Goal: Transaction & Acquisition: Purchase product/service

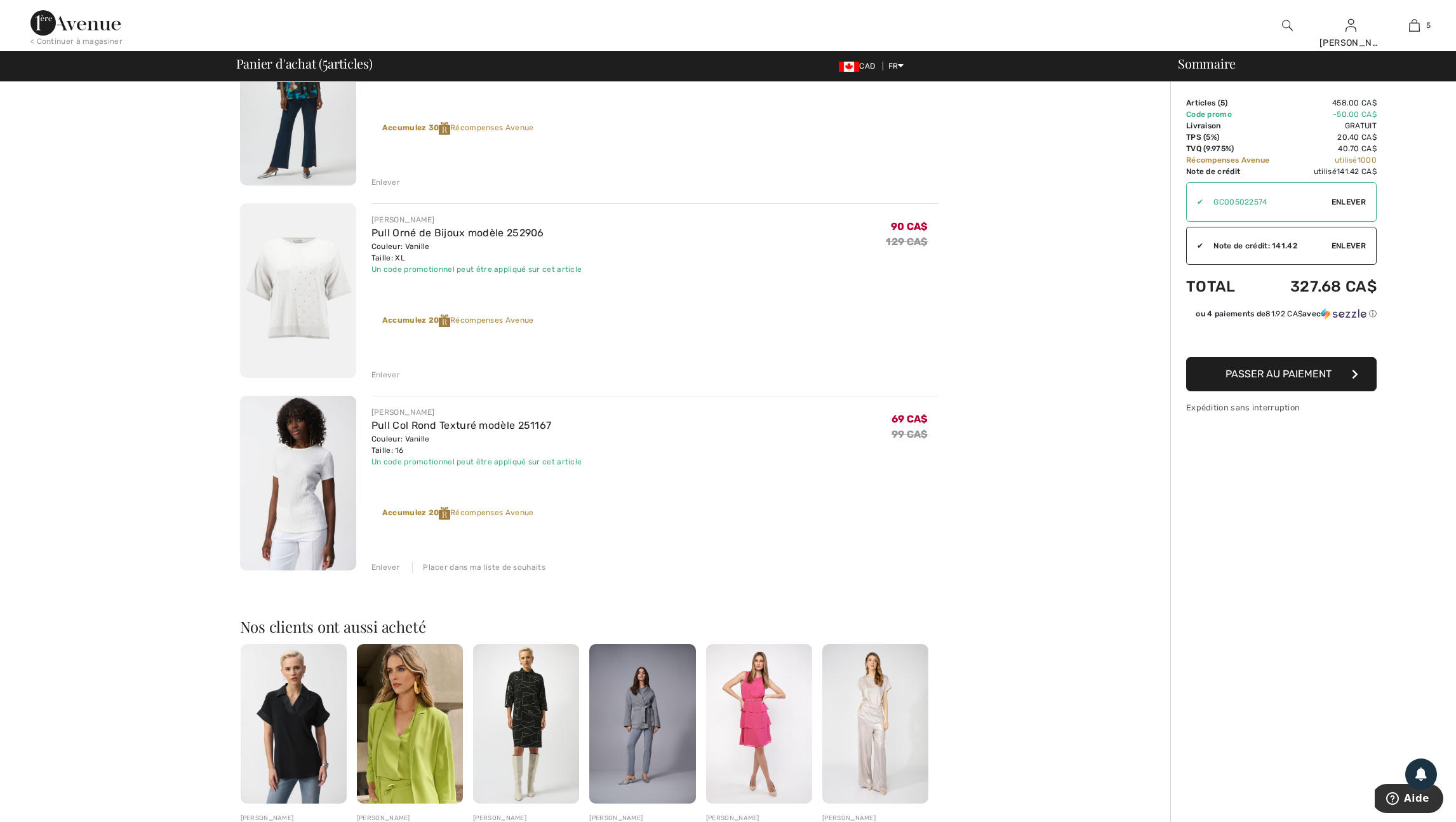
scroll to position [561, 0]
click at [390, 379] on div "Enlever" at bounding box center [386, 373] width 28 height 11
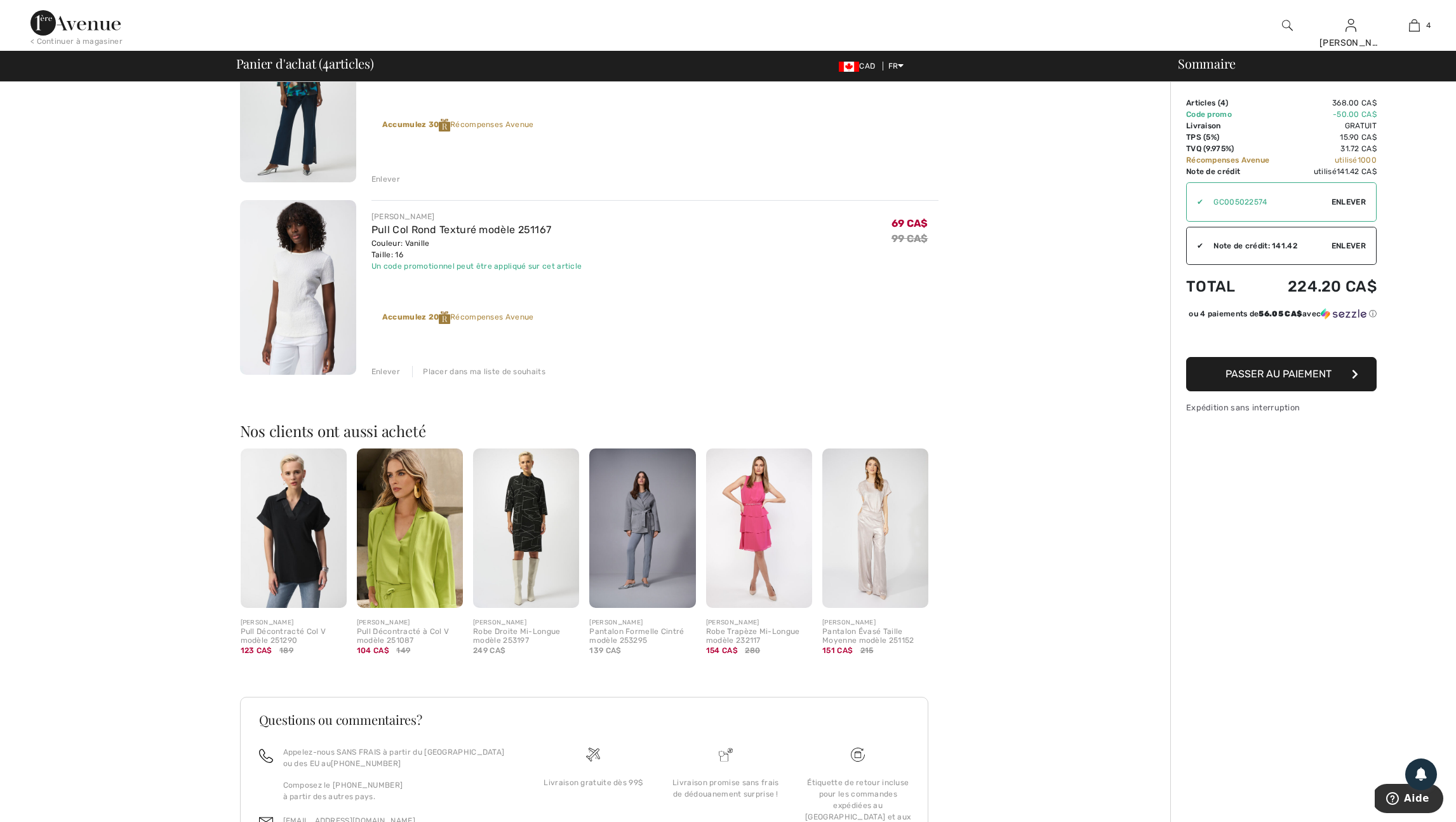
click at [389, 377] on div "Enlever" at bounding box center [386, 372] width 28 height 11
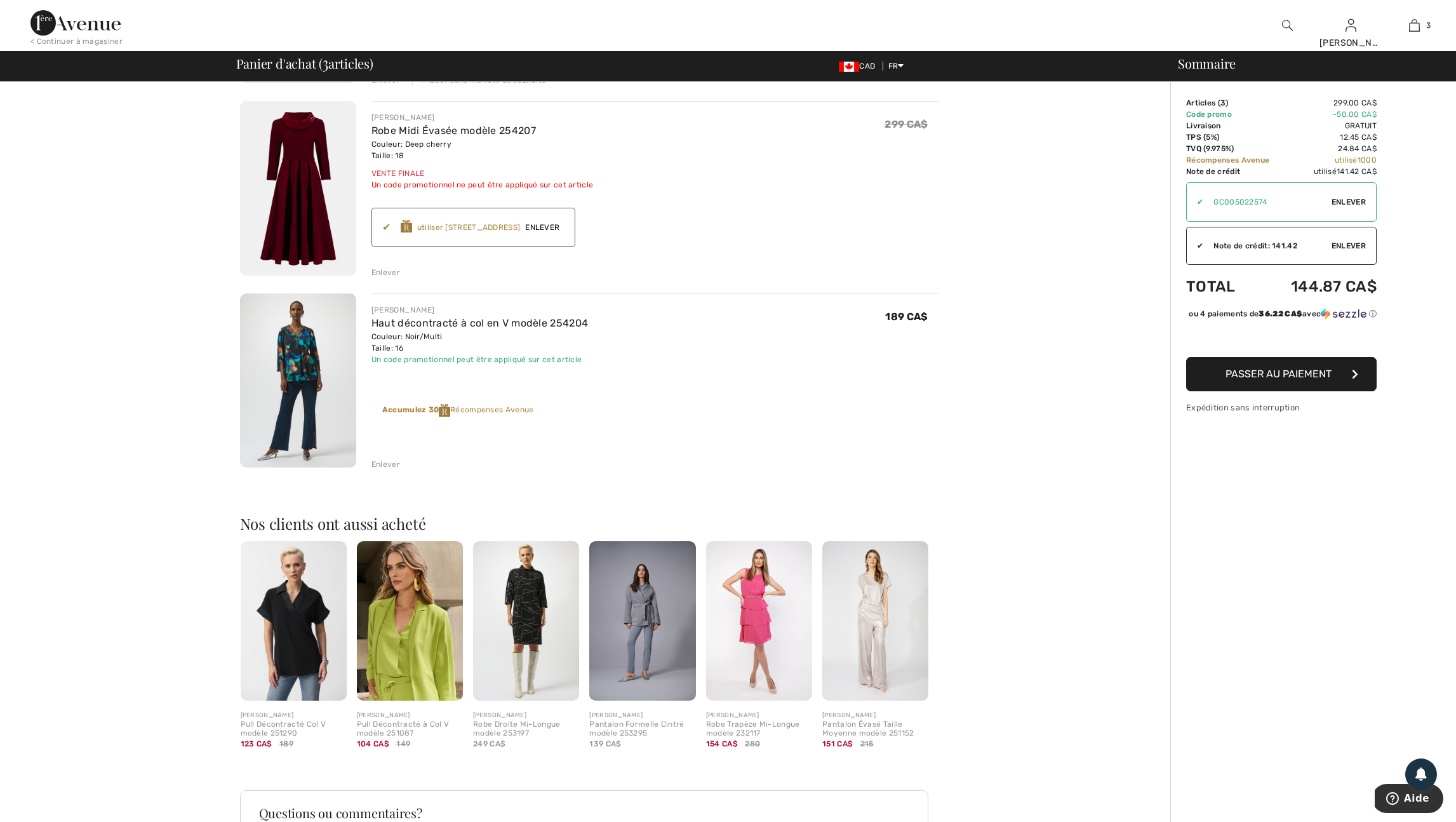
scroll to position [275, 0]
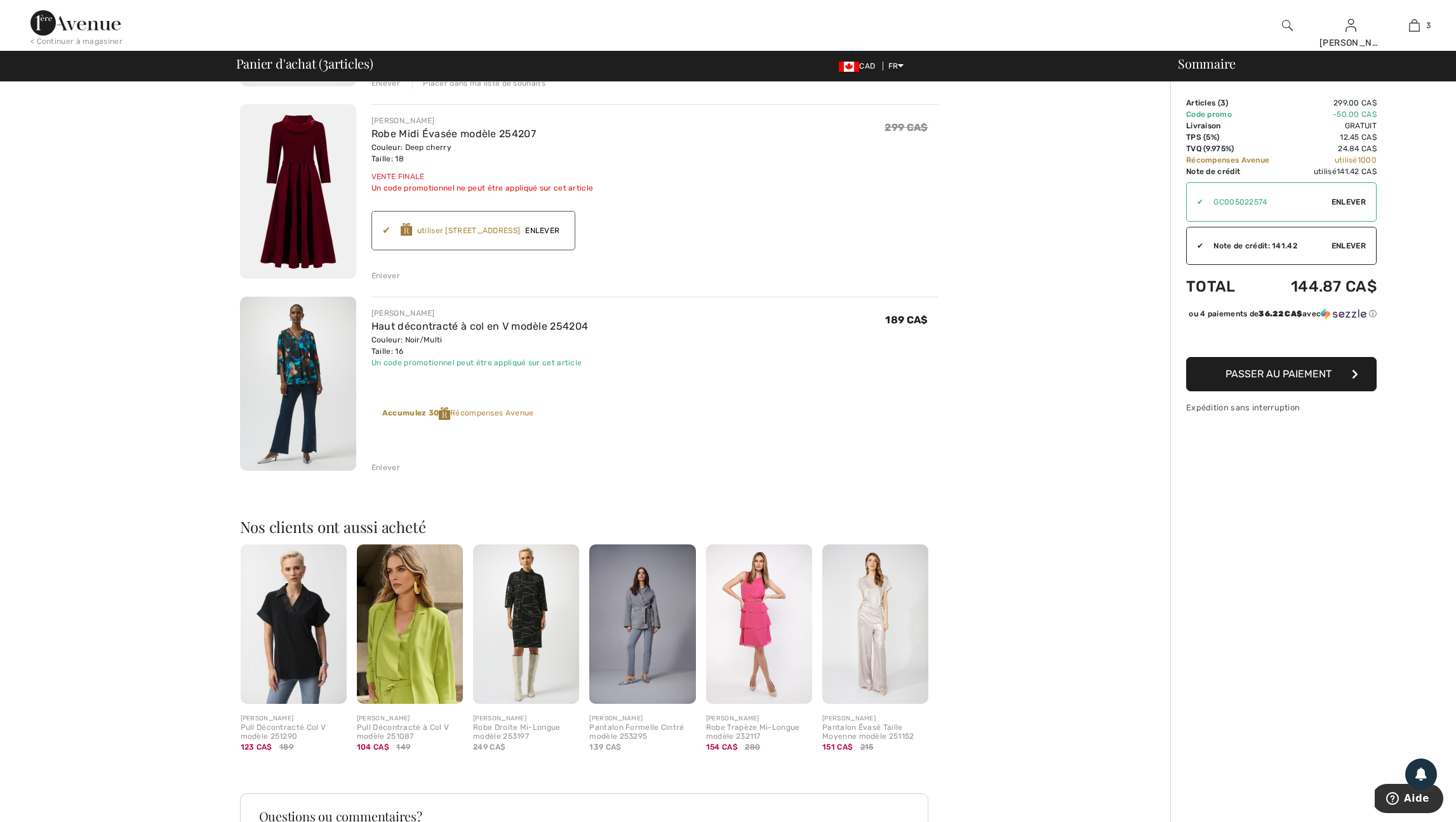
click at [565, 237] on span "Enlever" at bounding box center [542, 230] width 44 height 11
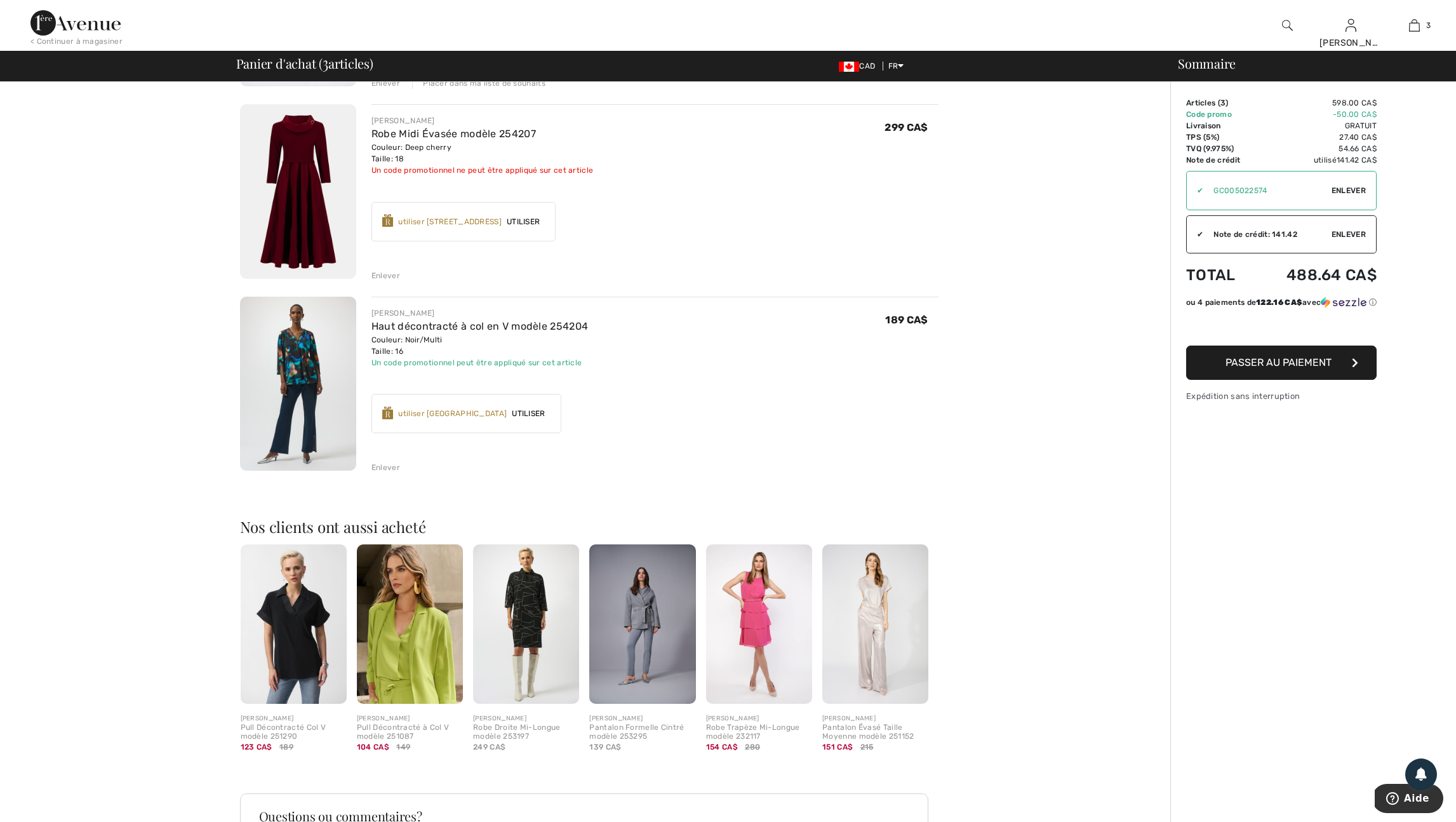
click at [390, 282] on div "Enlever" at bounding box center [386, 275] width 28 height 11
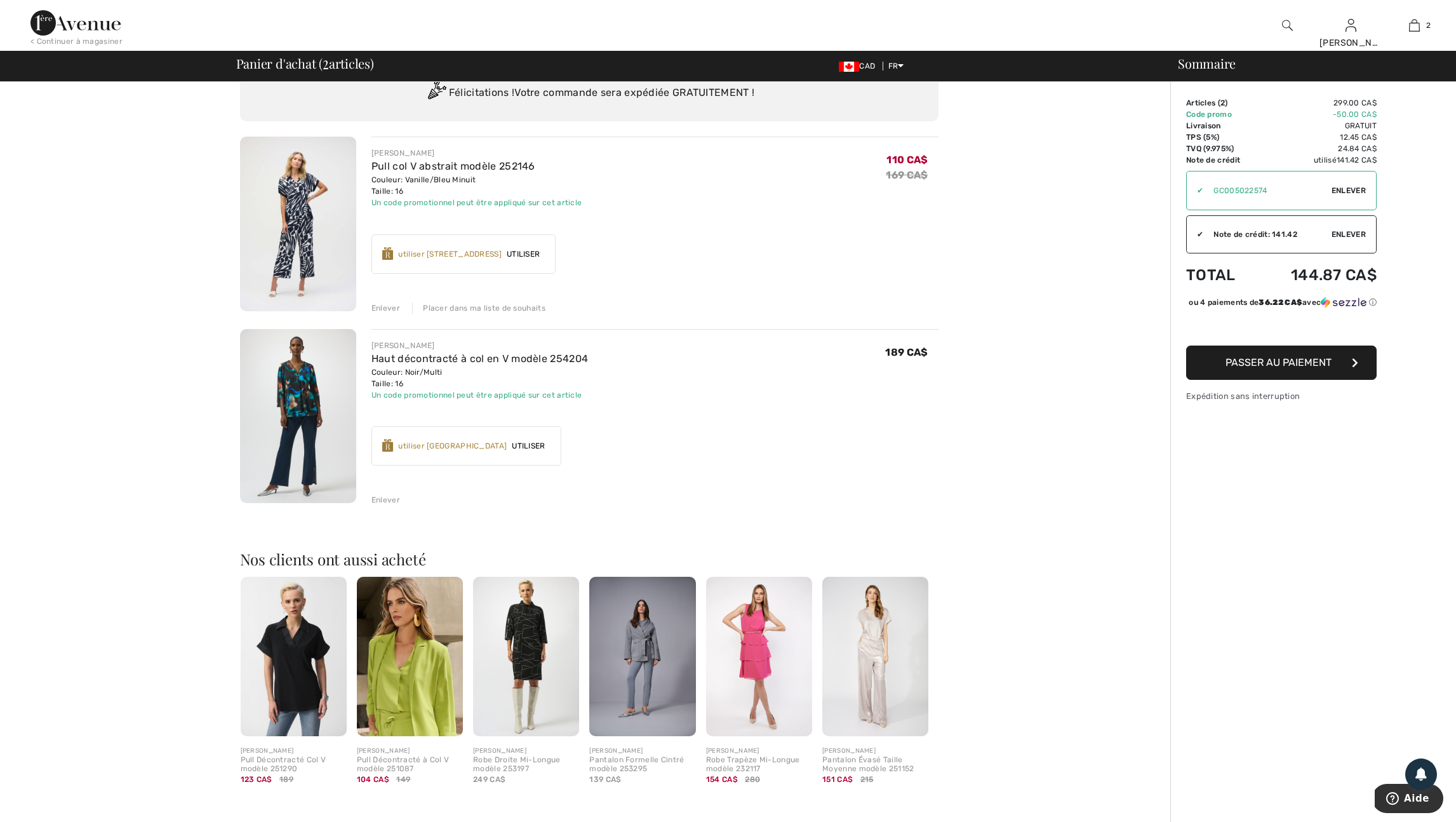
scroll to position [50, 0]
click at [299, 424] on img at bounding box center [297, 415] width 116 height 174
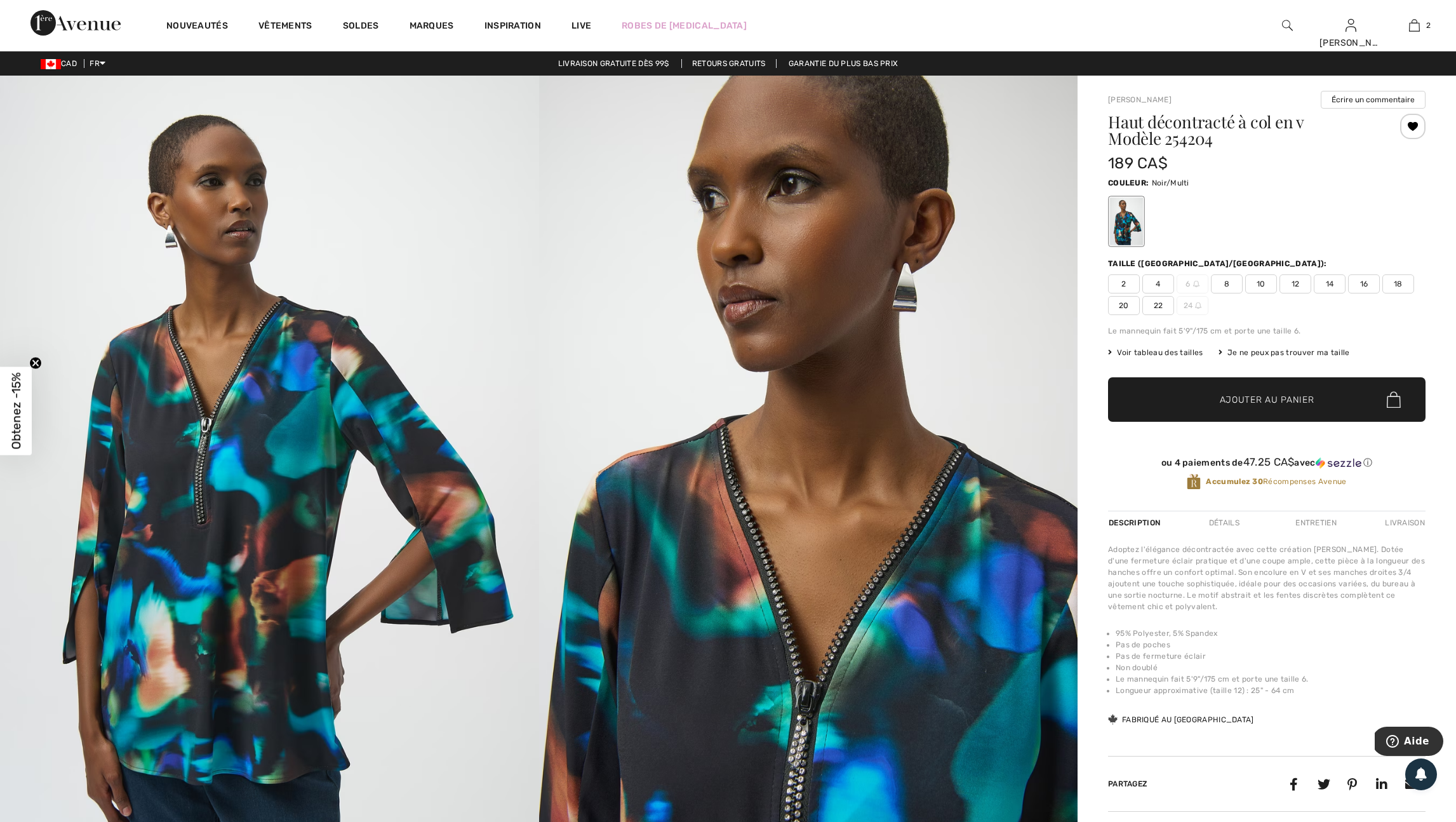
scroll to position [2, 0]
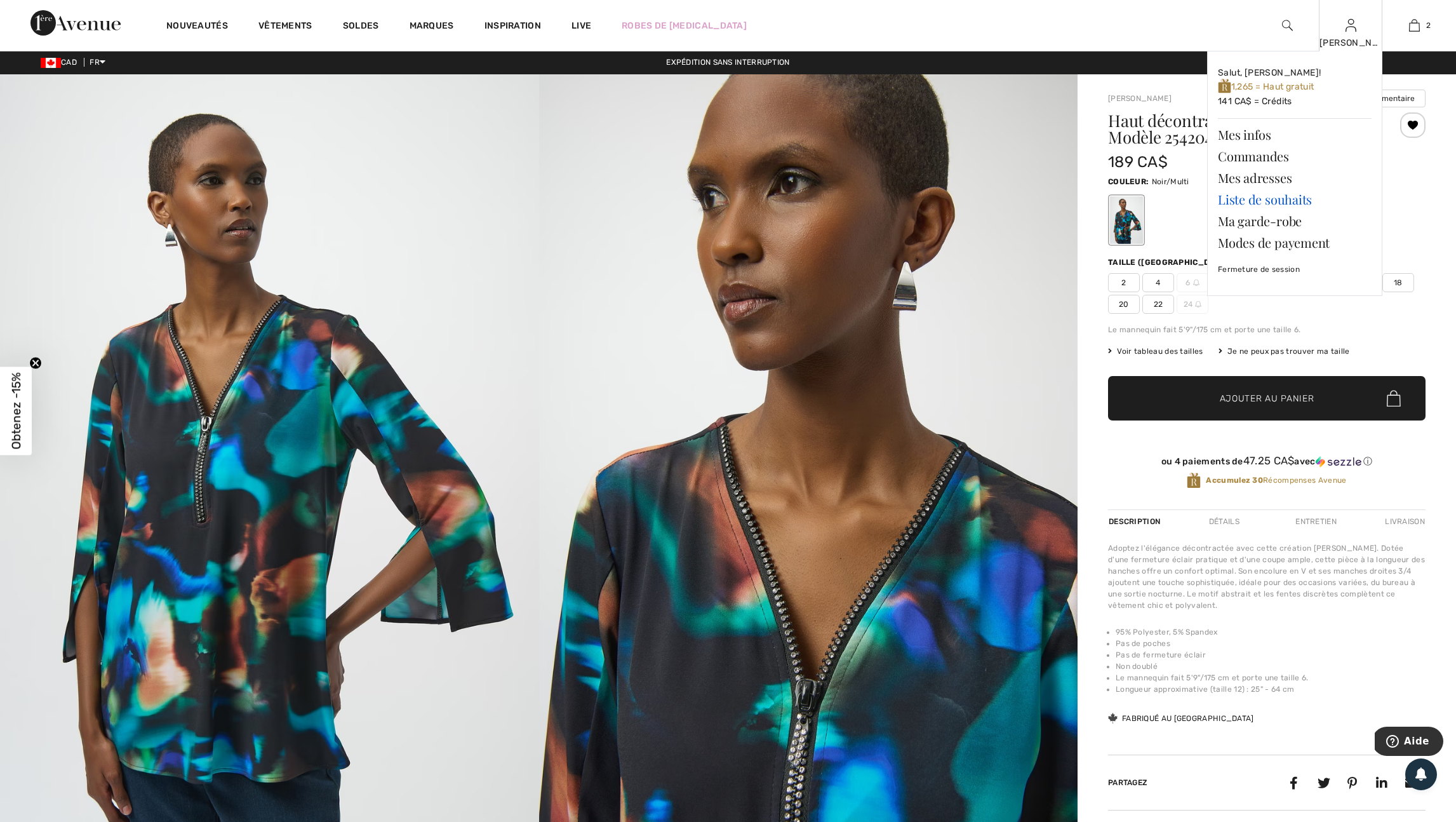
click at [1284, 203] on link "Liste de souhaits" at bounding box center [1294, 199] width 154 height 21
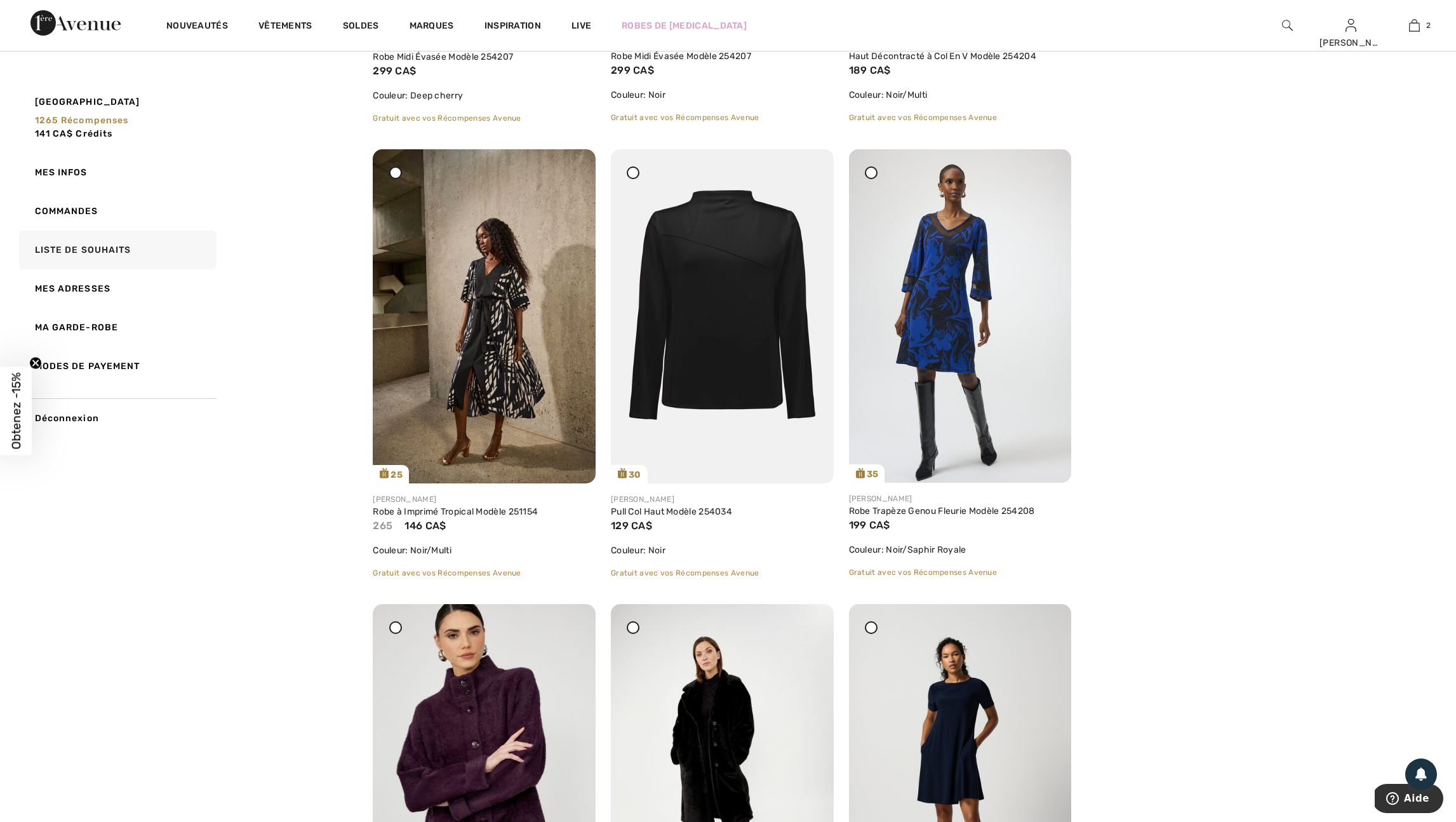
scroll to position [1000, 0]
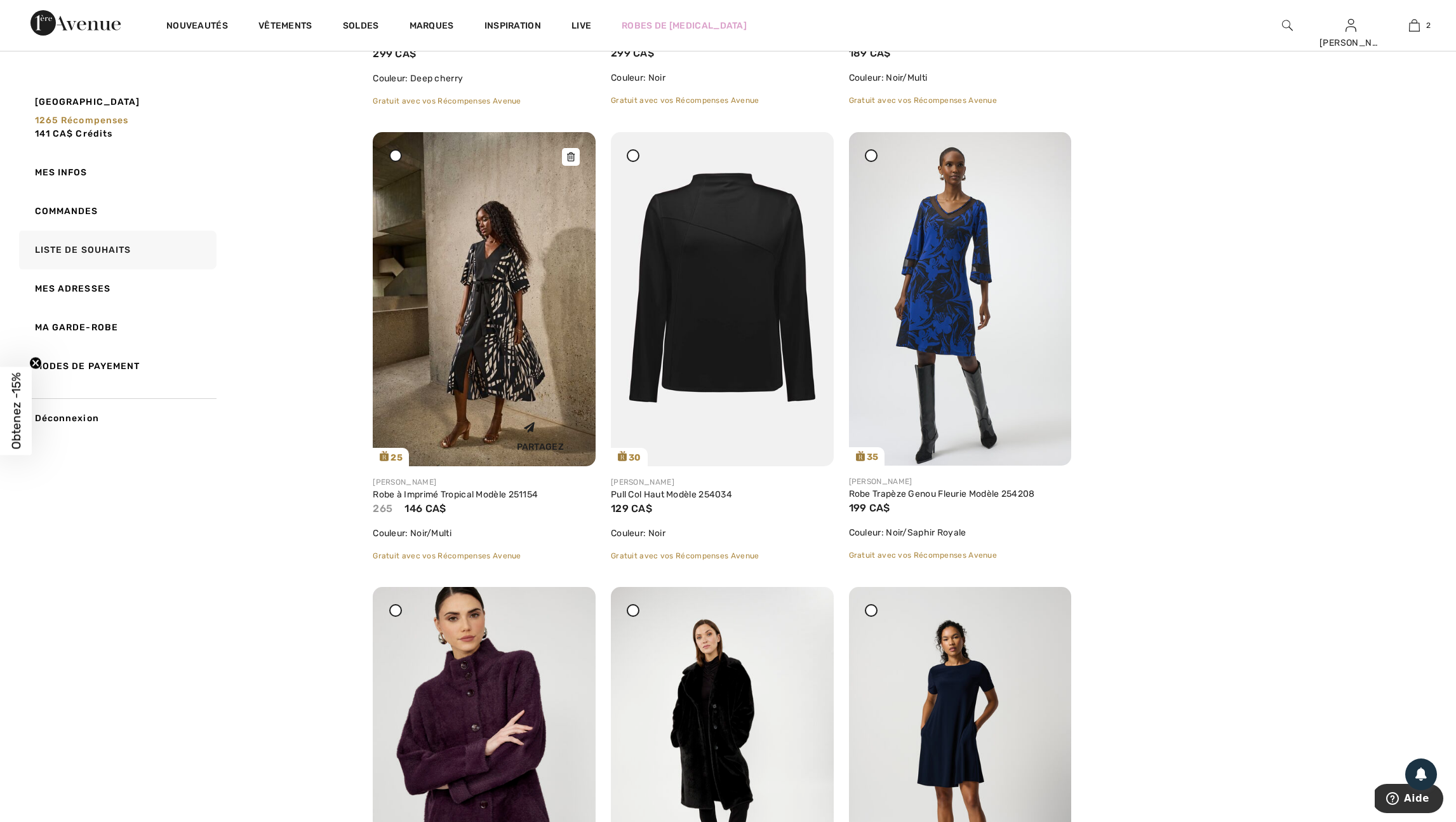
click at [497, 378] on img at bounding box center [484, 299] width 223 height 334
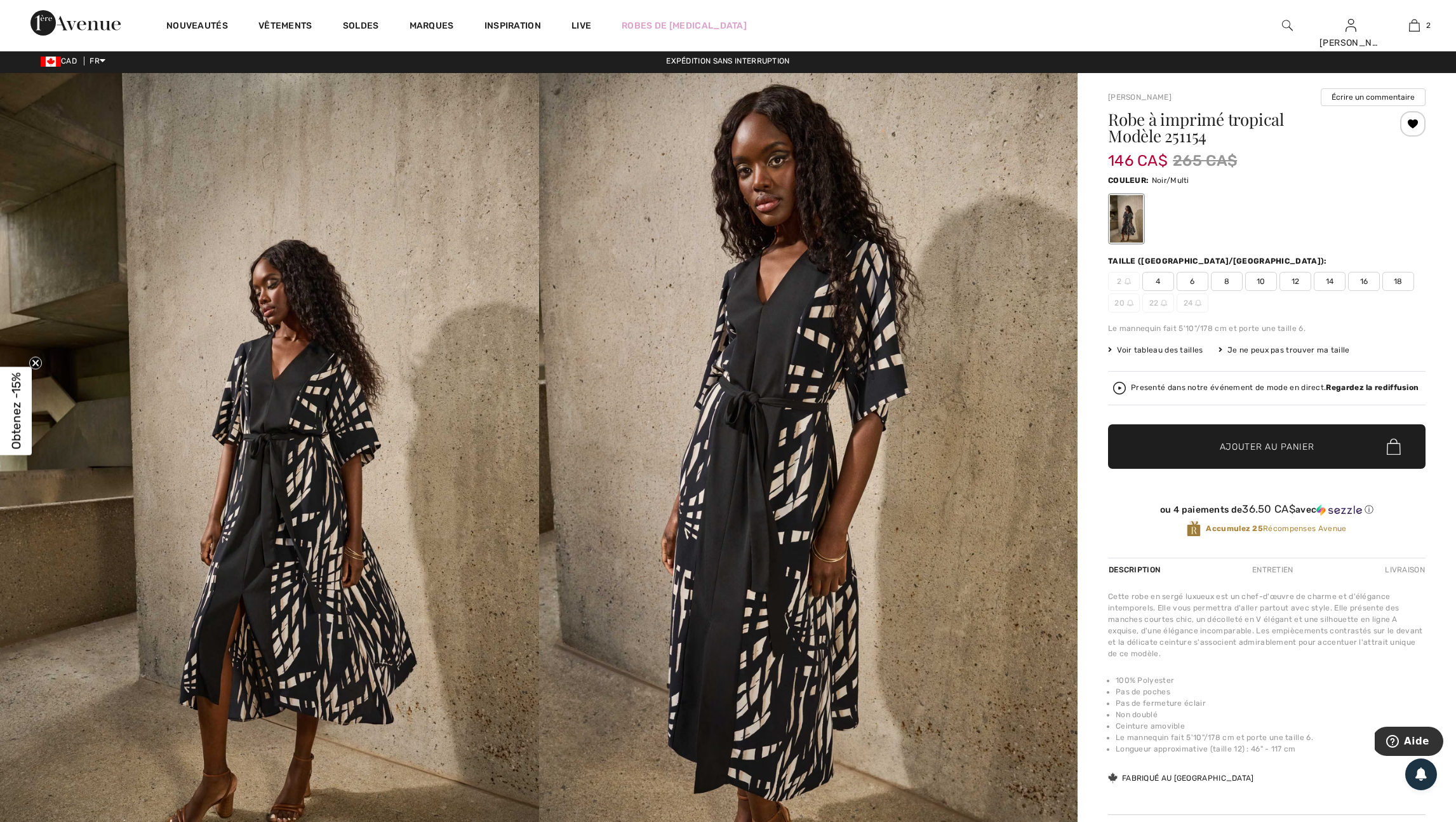
click at [1372, 291] on span "16" at bounding box center [1364, 282] width 32 height 19
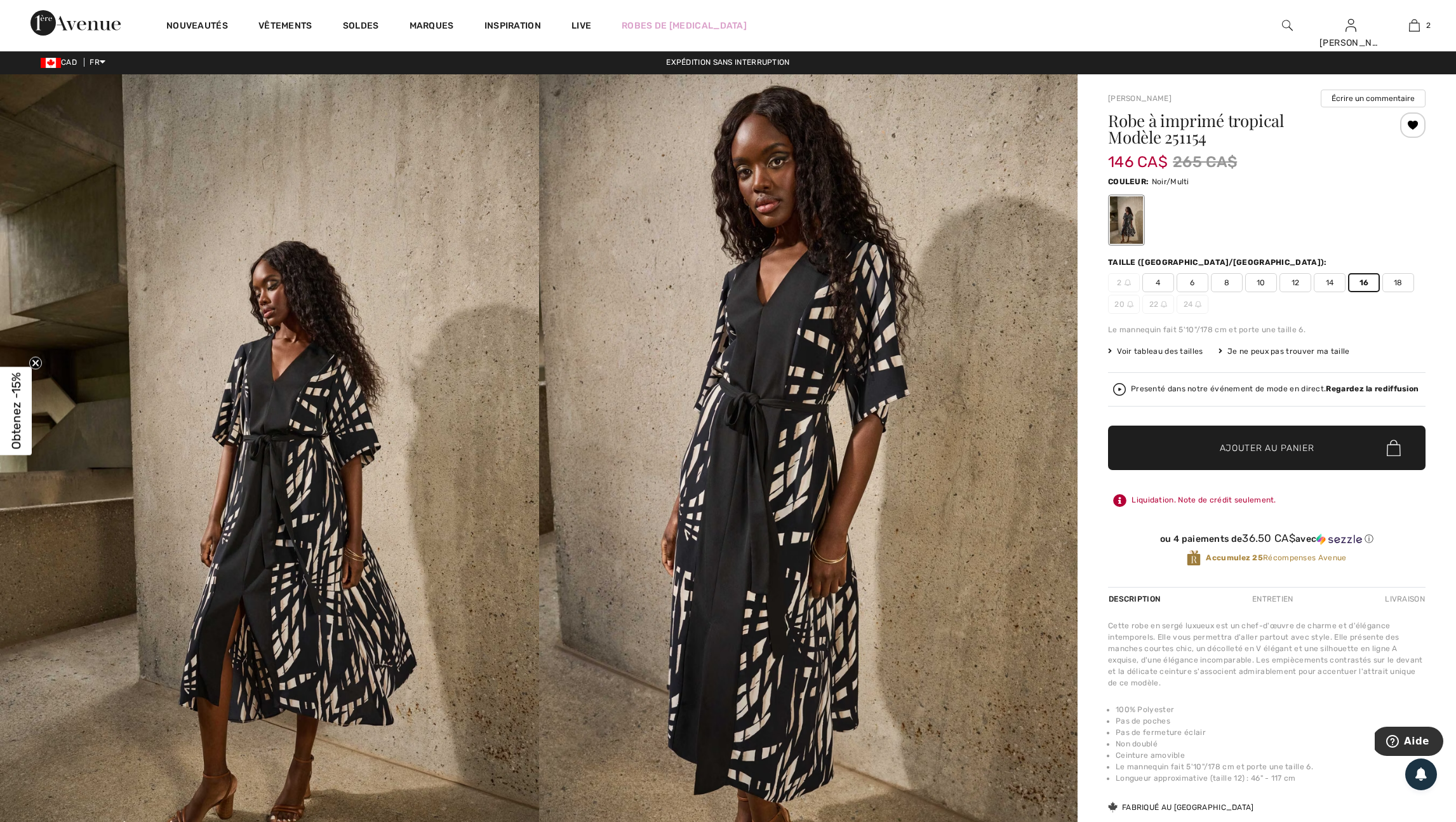
scroll to position [2, 0]
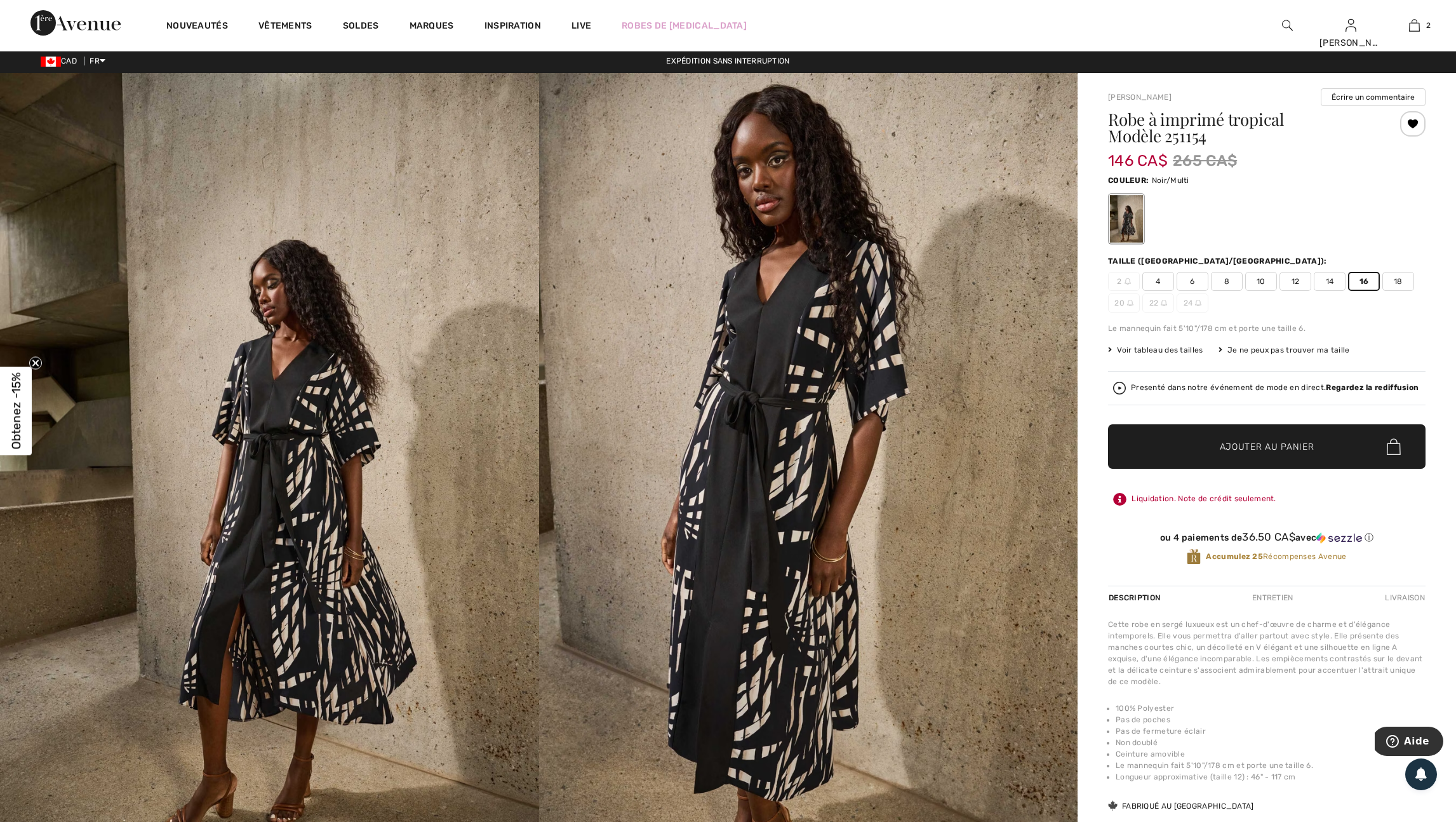
click at [1305, 454] on span "Ajouter au panier" at bounding box center [1267, 446] width 95 height 13
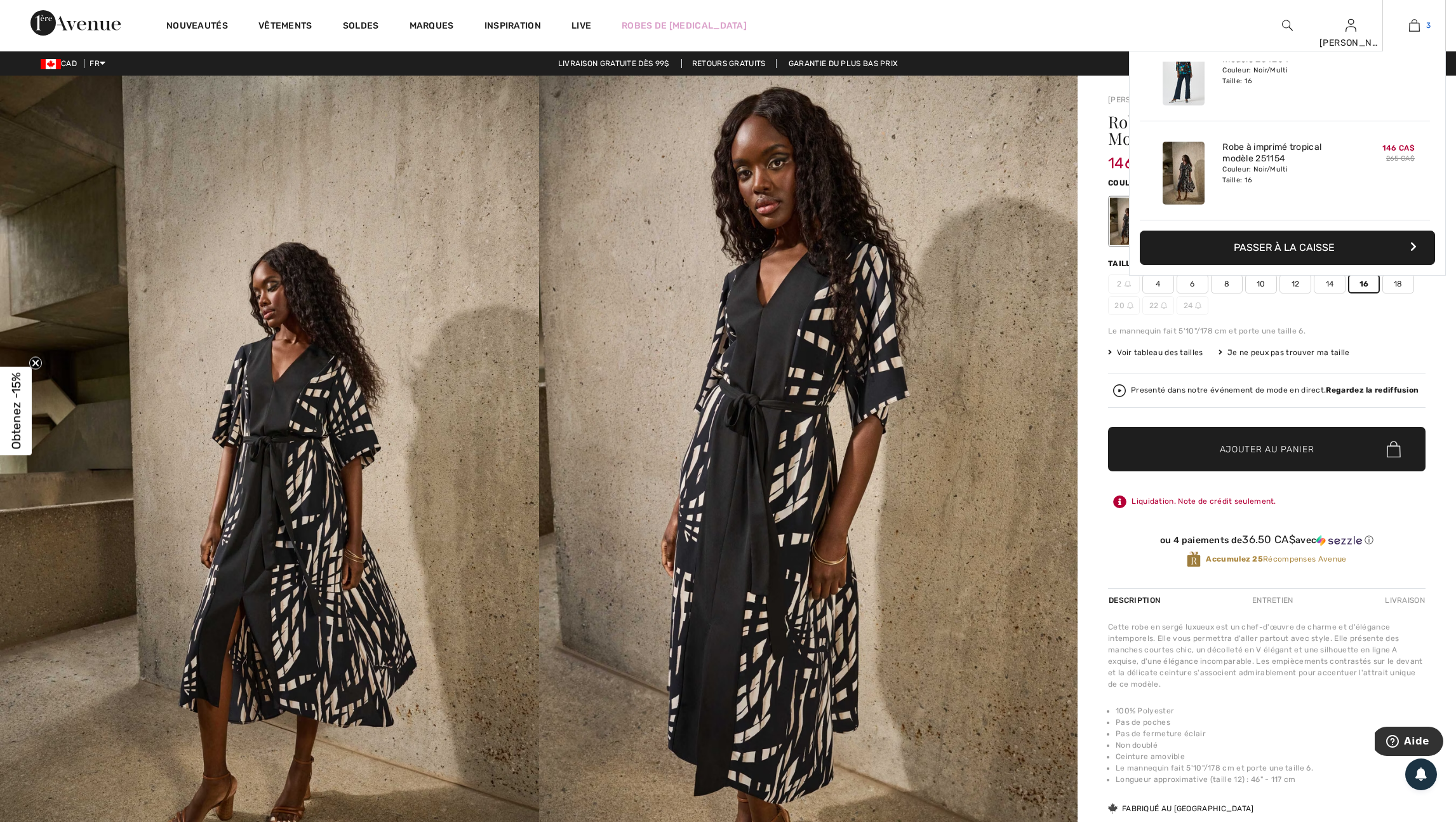
scroll to position [0, 0]
click at [1419, 23] on link "3" at bounding box center [1414, 25] width 62 height 15
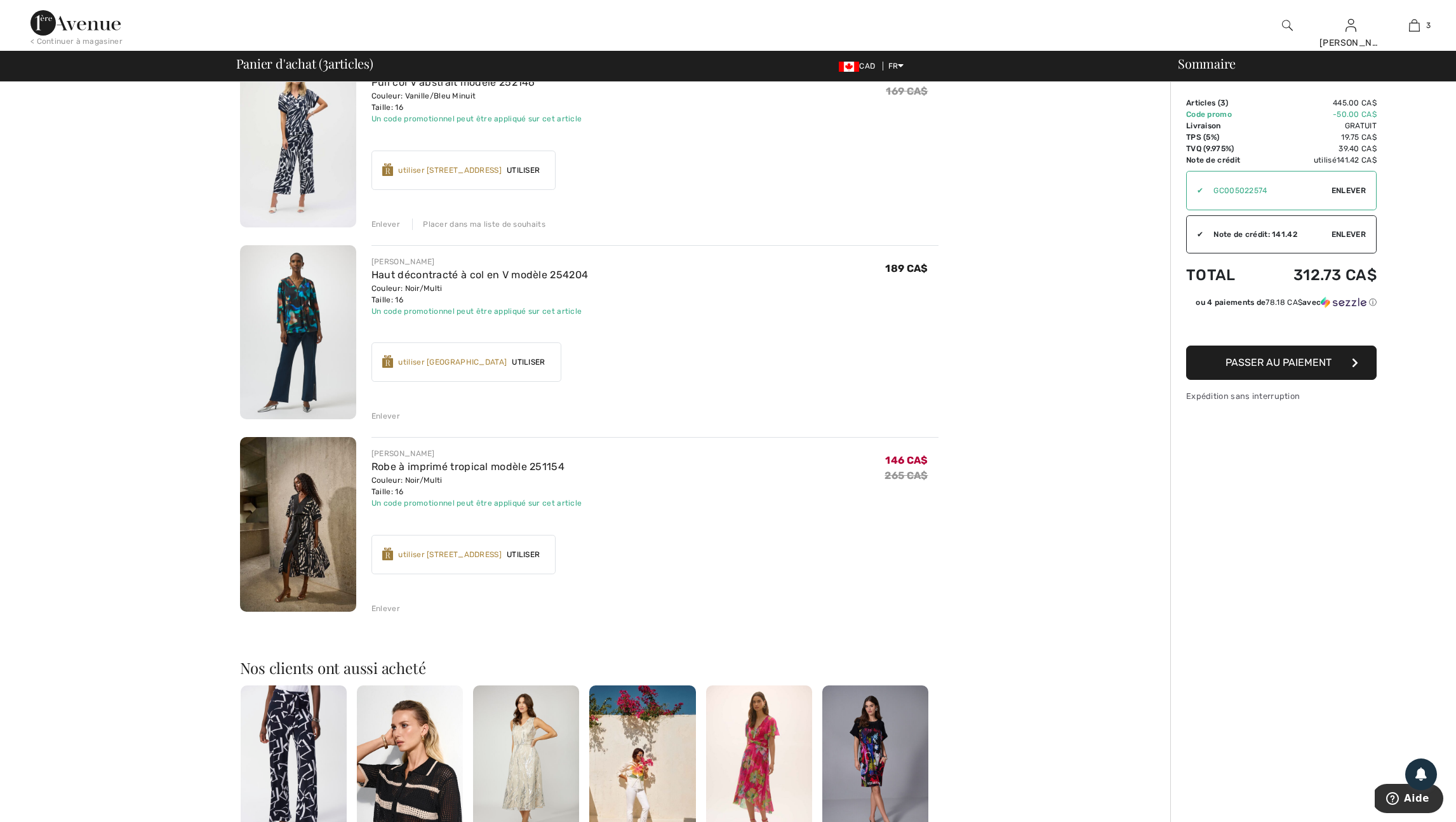
scroll to position [111, 0]
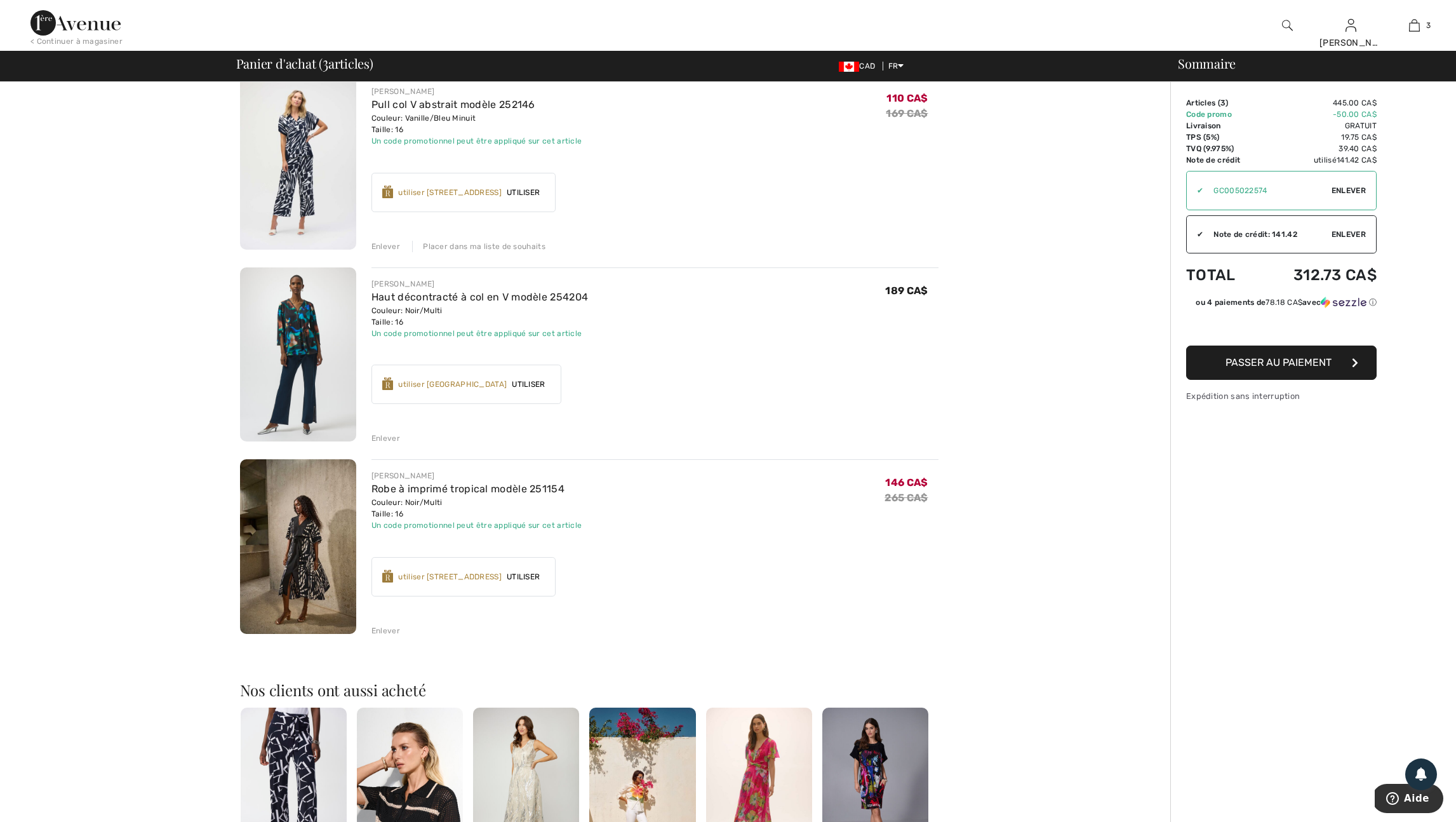
click at [550, 390] on span "Utiliser" at bounding box center [528, 384] width 43 height 11
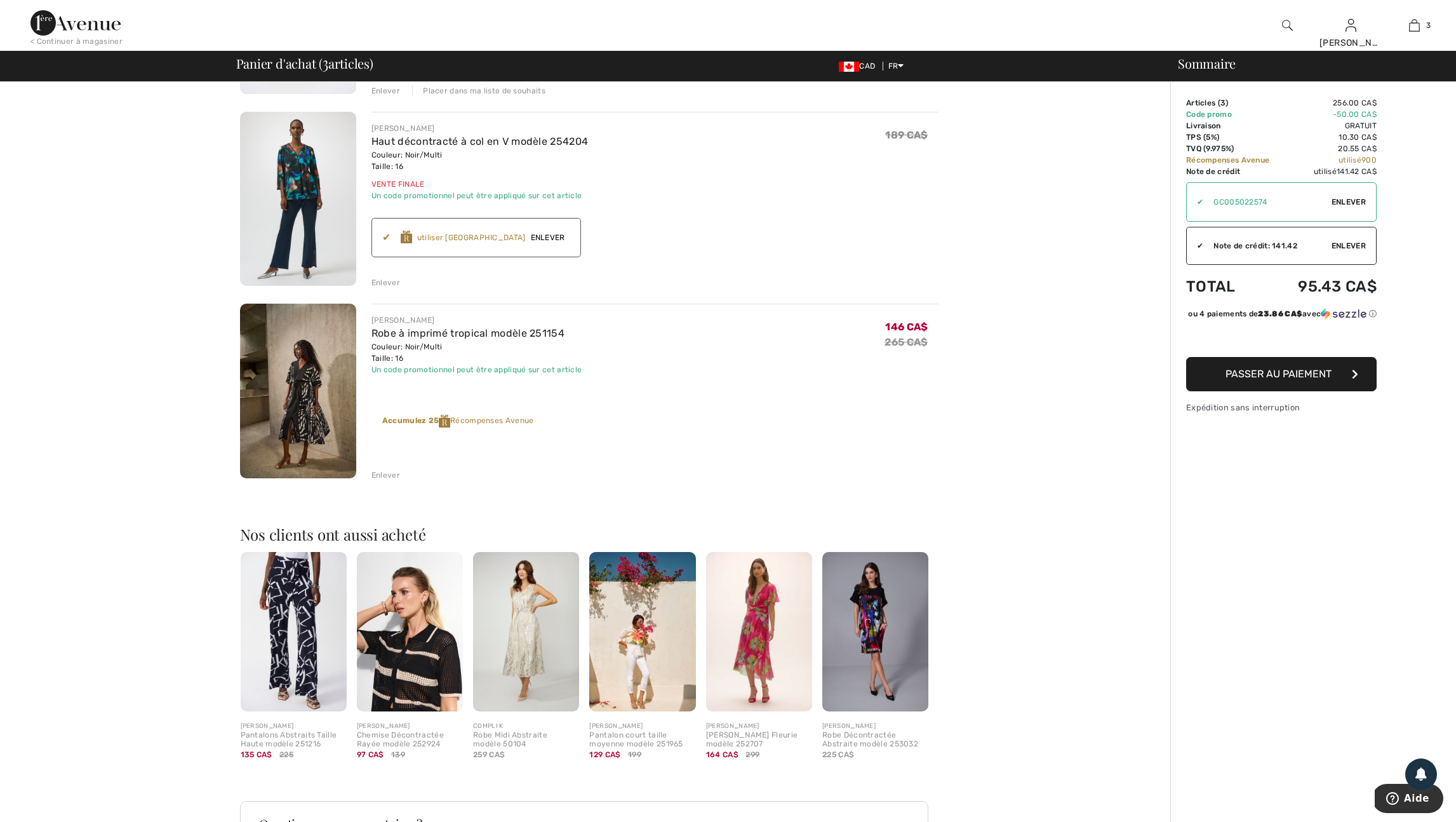
scroll to position [267, 0]
click at [301, 215] on img at bounding box center [297, 198] width 116 height 174
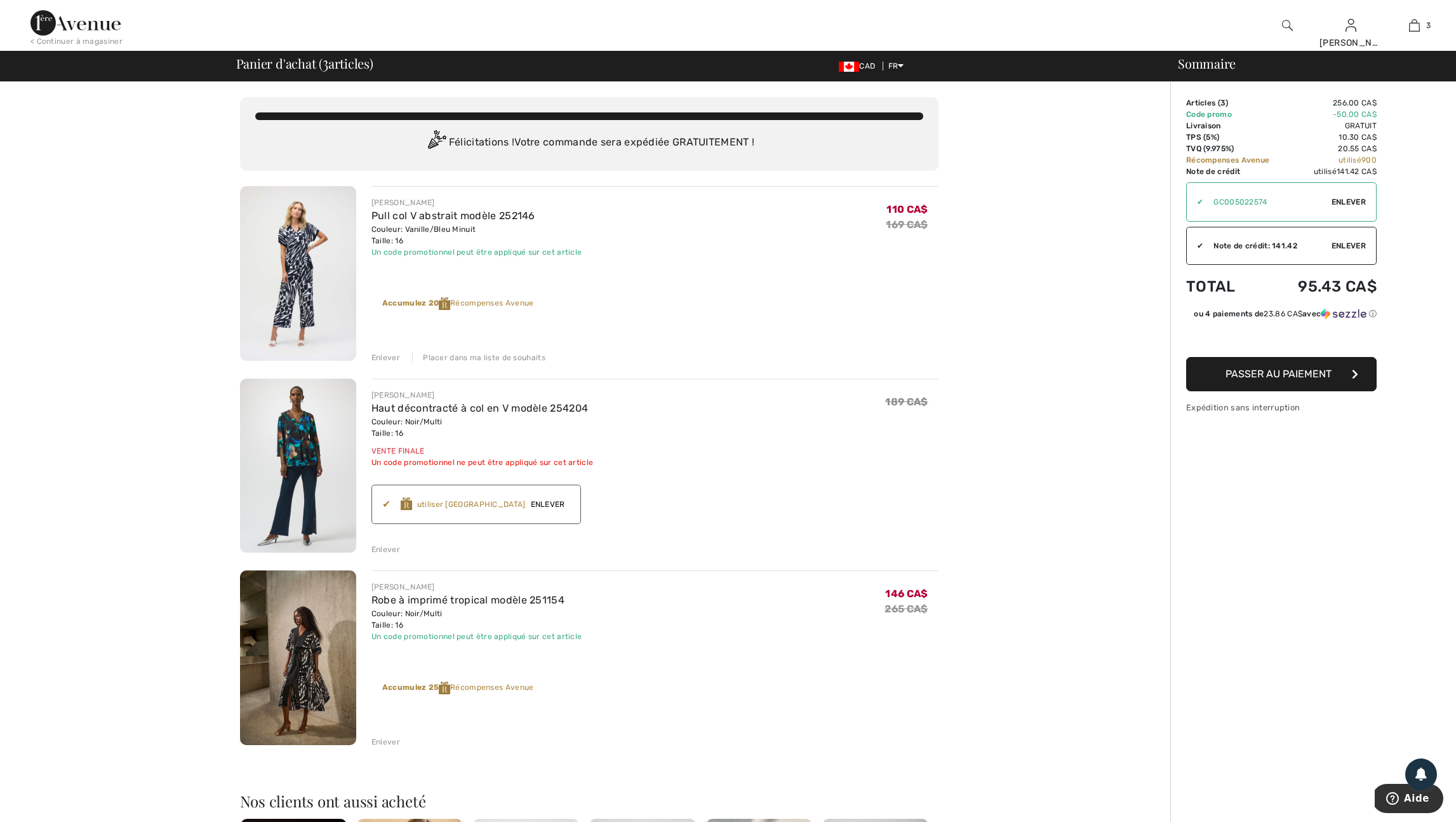
click at [99, 26] on img at bounding box center [76, 23] width 90 height 25
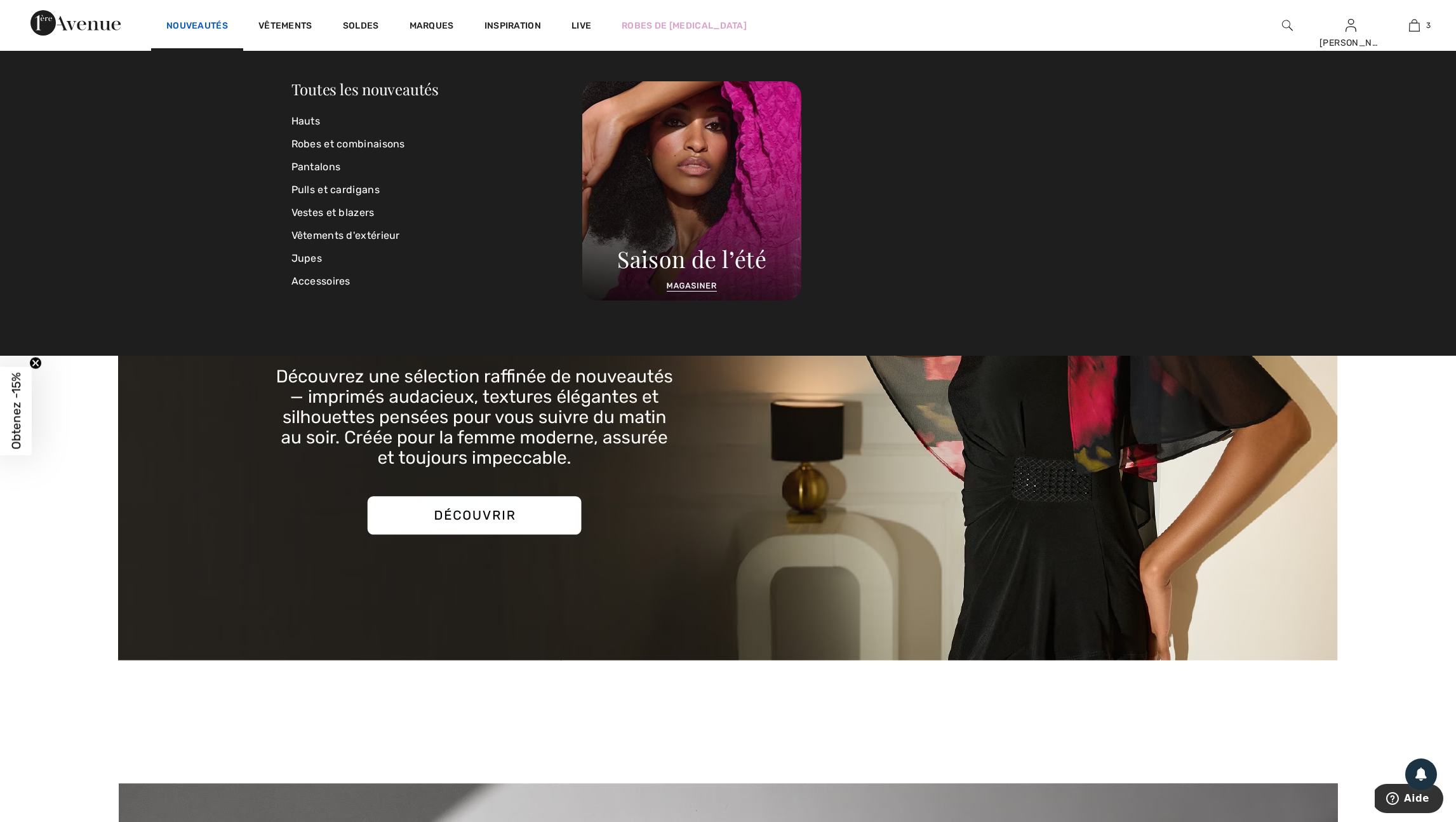
click at [228, 24] on link "Nouveautés" at bounding box center [197, 27] width 62 height 13
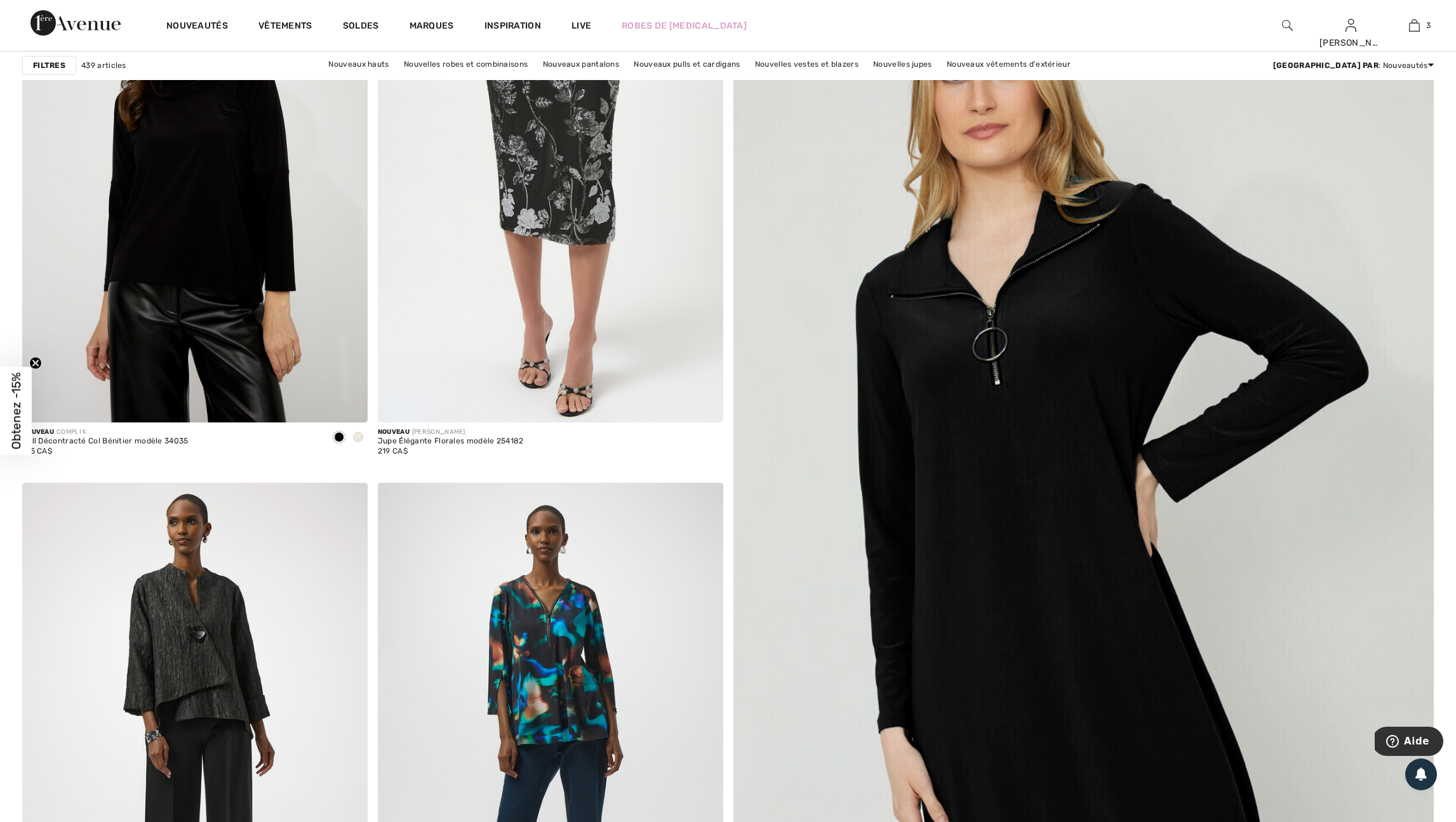
scroll to position [312, 0]
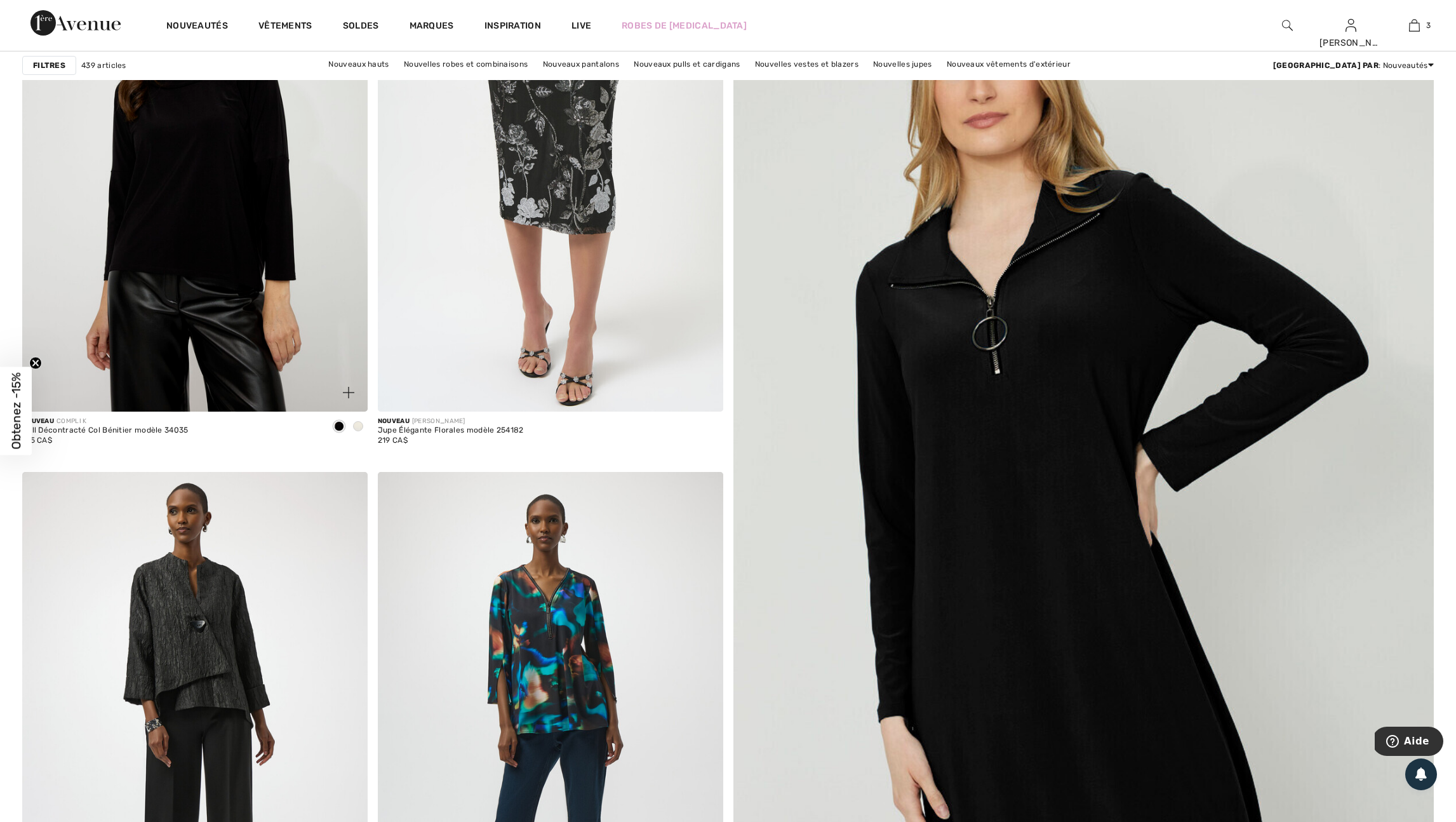
click at [352, 432] on div at bounding box center [358, 427] width 19 height 21
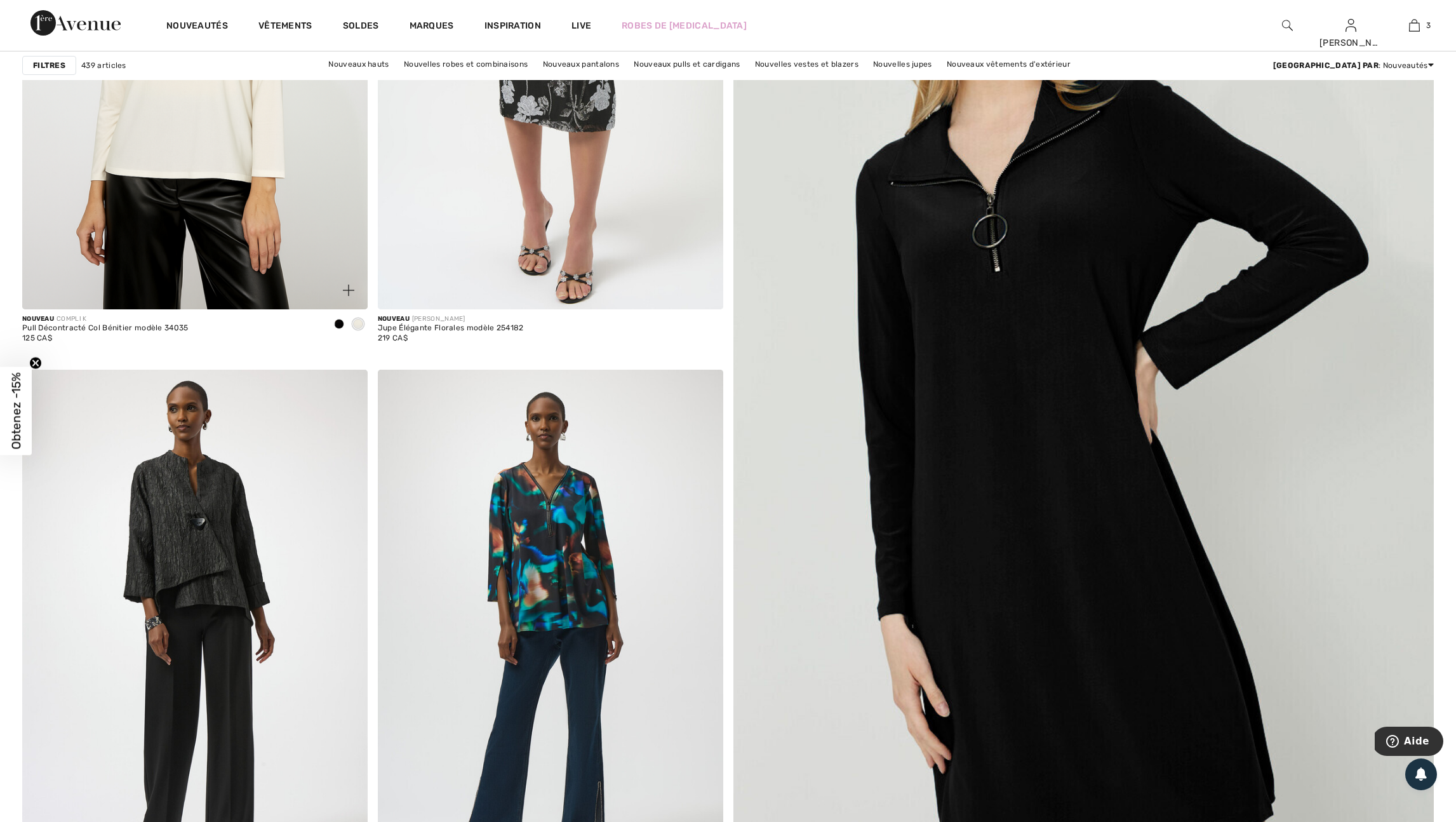
scroll to position [0, 0]
